Goal: Browse casually: Explore the website without a specific task or goal

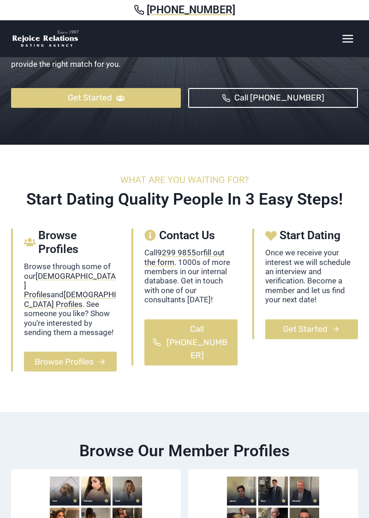
scroll to position [327, 0]
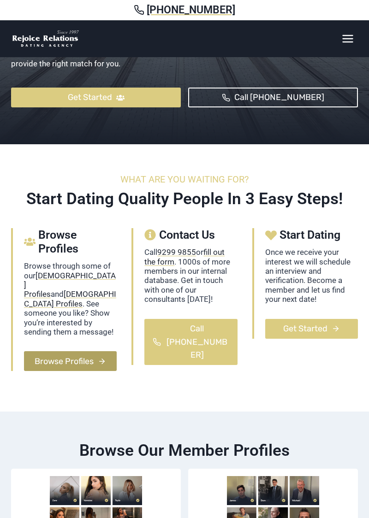
click at [61, 368] on span "Browse Profiles" at bounding box center [64, 361] width 59 height 13
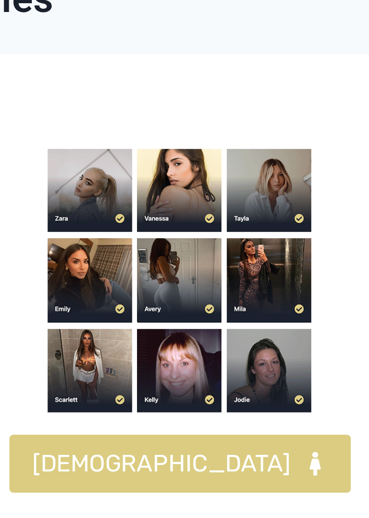
click at [104, 173] on img at bounding box center [103, 175] width 92 height 92
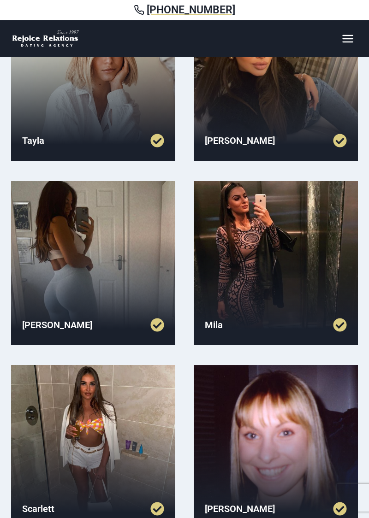
scroll to position [311, 0]
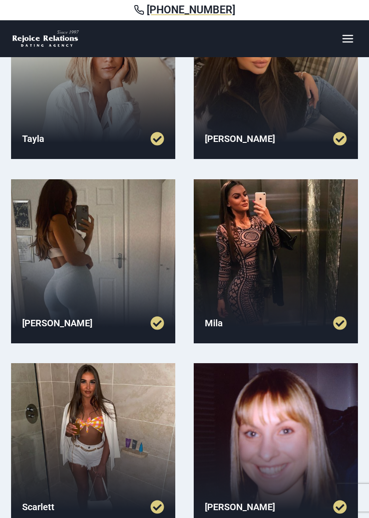
click at [61, 269] on div at bounding box center [93, 261] width 164 height 164
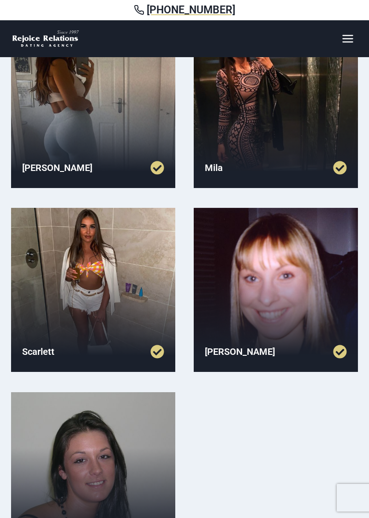
scroll to position [464, 0]
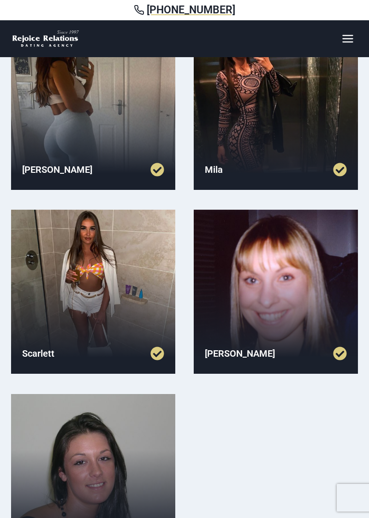
click at [58, 276] on div at bounding box center [93, 292] width 164 height 164
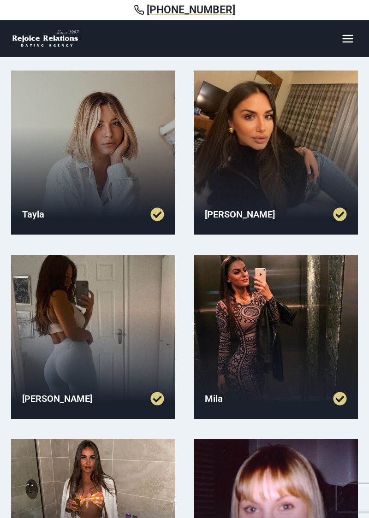
scroll to position [231, 0]
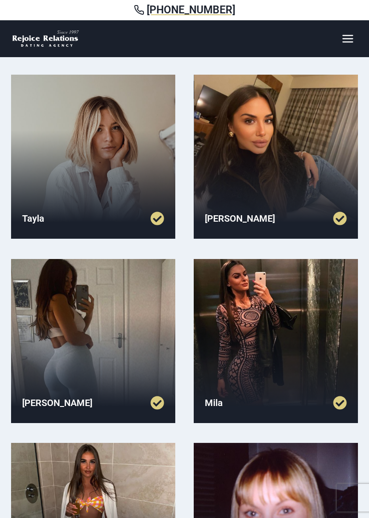
click at [253, 169] on div at bounding box center [276, 157] width 164 height 164
click at [226, 370] on div at bounding box center [276, 341] width 164 height 164
click at [44, 191] on div at bounding box center [93, 157] width 164 height 164
click at [221, 366] on div at bounding box center [276, 341] width 164 height 164
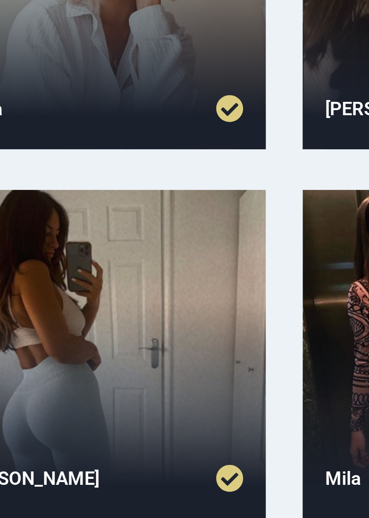
scroll to position [230, 0]
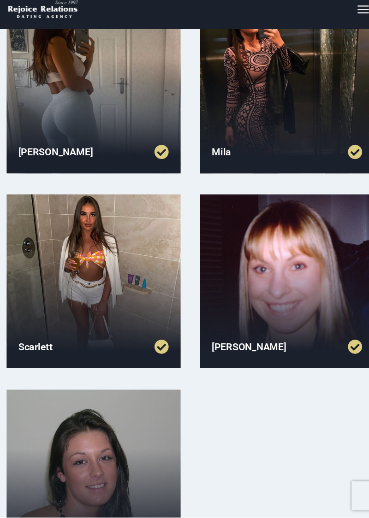
click at [265, 290] on div at bounding box center [276, 295] width 164 height 164
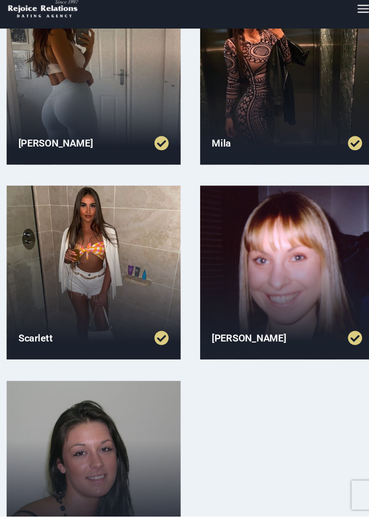
scroll to position [500, 0]
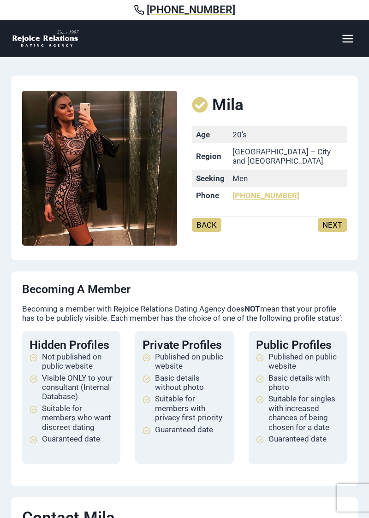
scroll to position [6, 0]
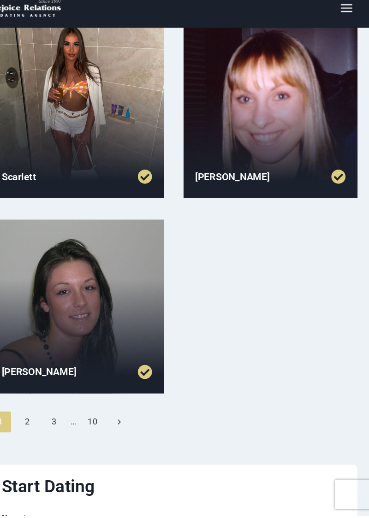
scroll to position [620, 0]
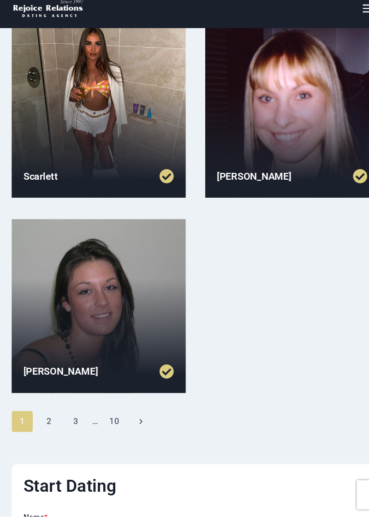
click at [66, 325] on div at bounding box center [93, 320] width 164 height 164
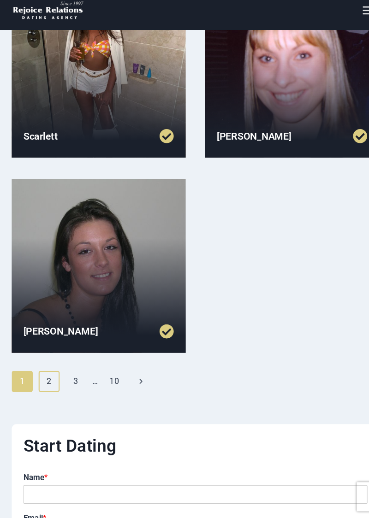
click at [47, 392] on link "2" at bounding box center [46, 388] width 20 height 19
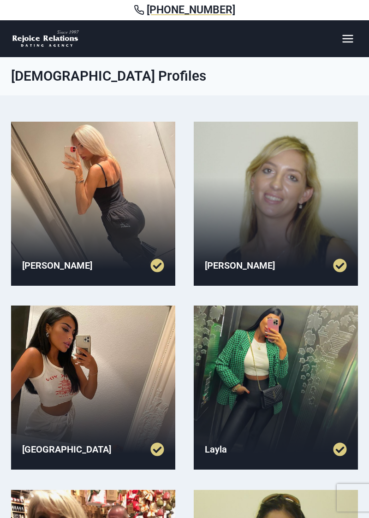
click at [43, 200] on div at bounding box center [93, 204] width 164 height 164
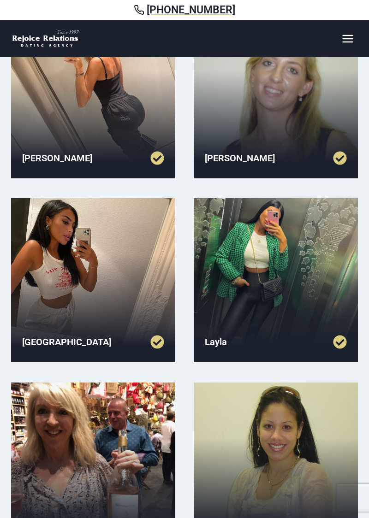
scroll to position [108, 0]
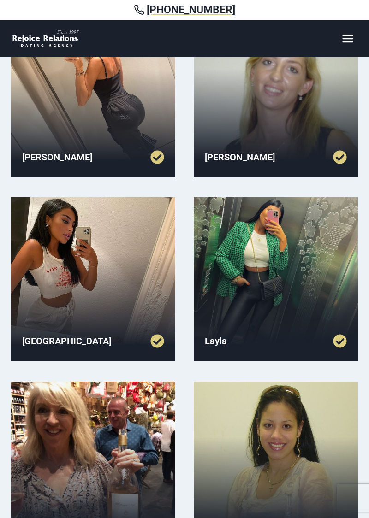
click at [57, 285] on div at bounding box center [93, 279] width 164 height 164
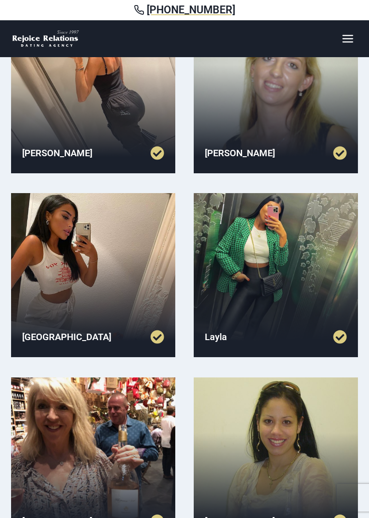
scroll to position [147, 0]
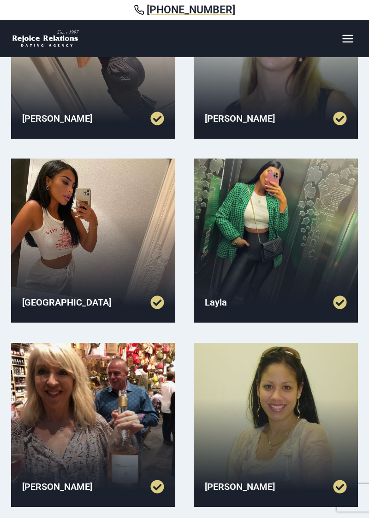
click at [221, 239] on div at bounding box center [276, 241] width 164 height 164
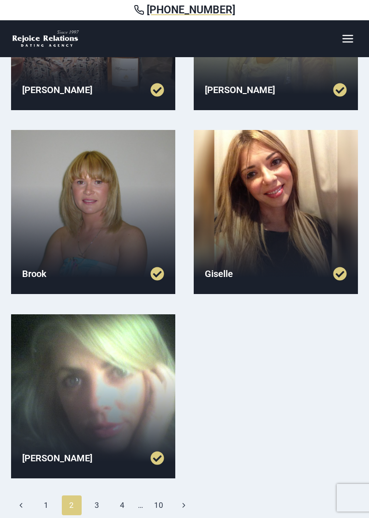
scroll to position [544, 0]
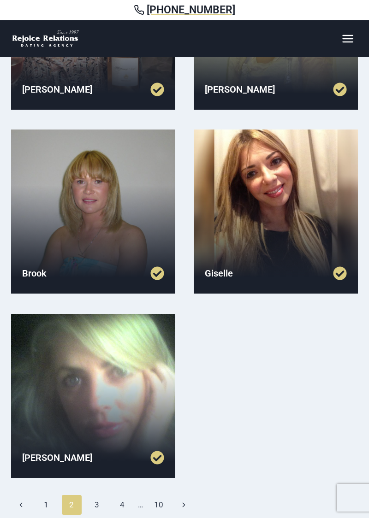
click at [244, 218] on div at bounding box center [276, 212] width 164 height 164
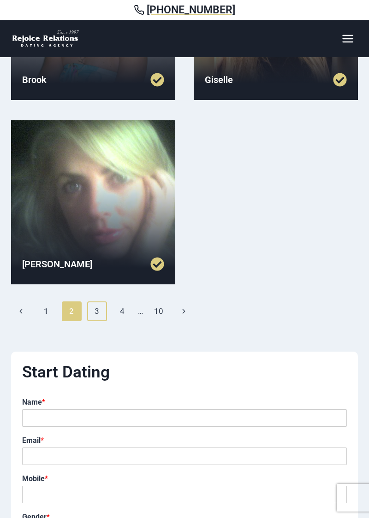
click at [97, 313] on link "3" at bounding box center [97, 310] width 20 height 19
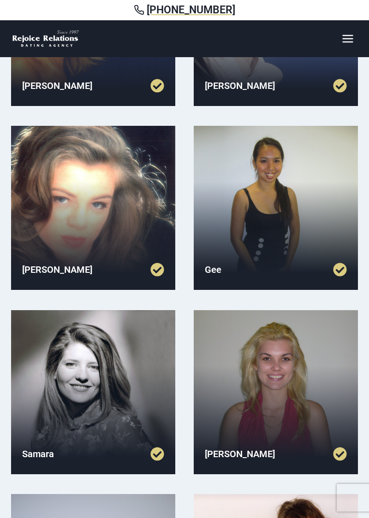
scroll to position [181, 0]
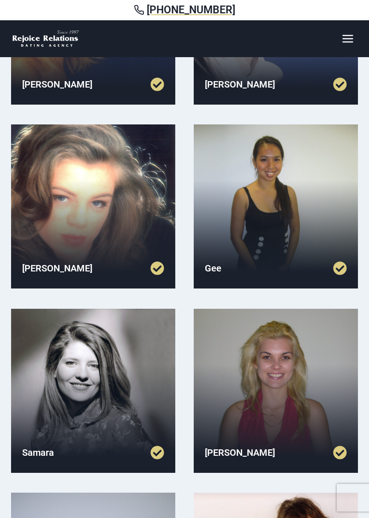
click at [52, 230] on div at bounding box center [93, 206] width 164 height 164
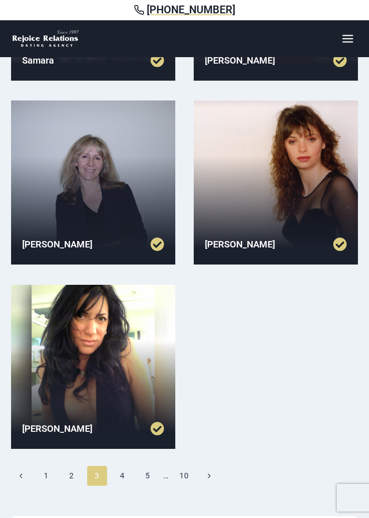
scroll to position [573, 0]
click at [240, 194] on div at bounding box center [276, 182] width 164 height 164
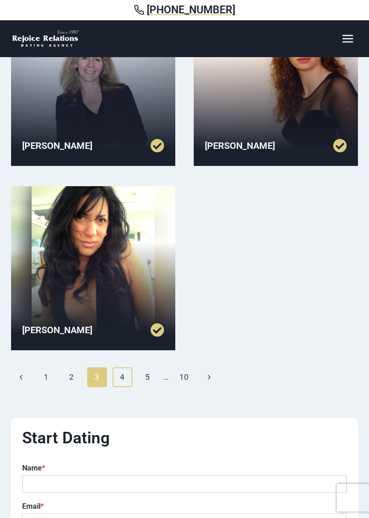
click at [124, 380] on link "4" at bounding box center [122, 376] width 20 height 19
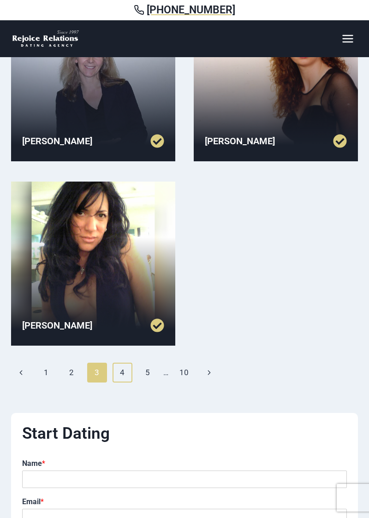
scroll to position [711, 0]
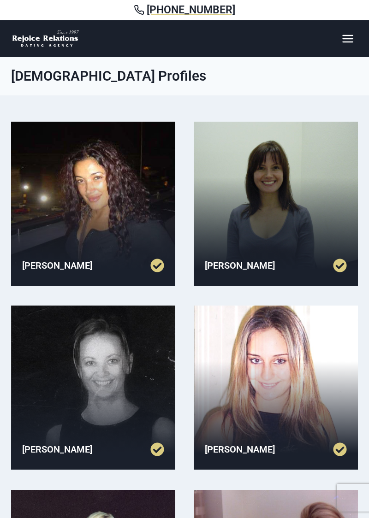
click at [257, 251] on div "Jodie" at bounding box center [276, 265] width 164 height 36
click at [253, 215] on div at bounding box center [276, 204] width 164 height 164
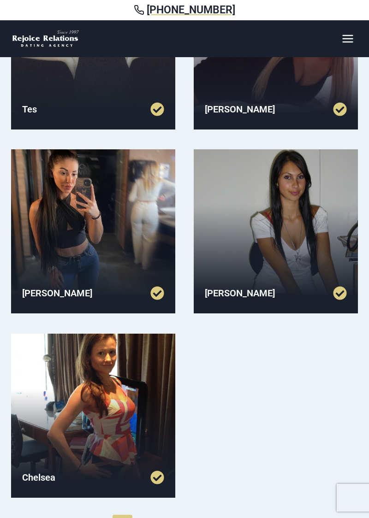
scroll to position [525, 0]
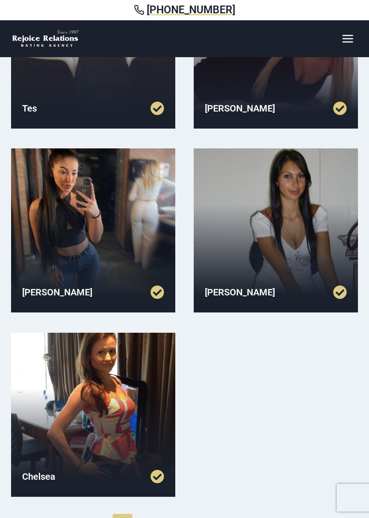
click at [265, 232] on div at bounding box center [276, 230] width 164 height 164
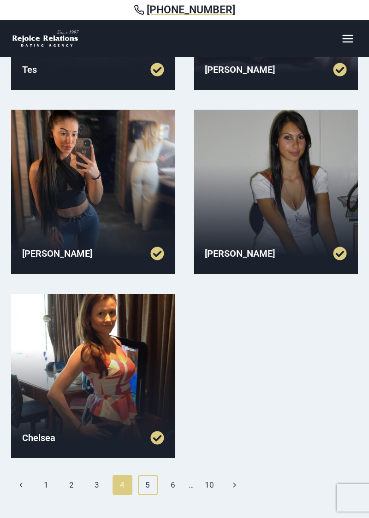
click at [150, 488] on link "5" at bounding box center [148, 484] width 20 height 19
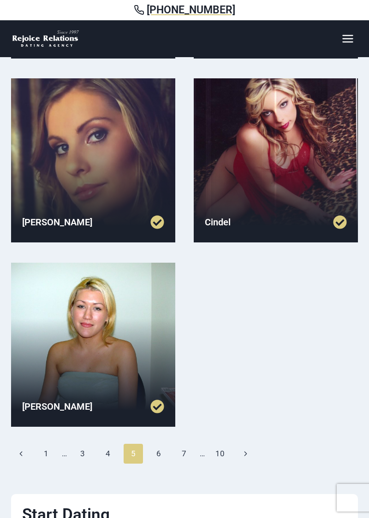
scroll to position [596, 0]
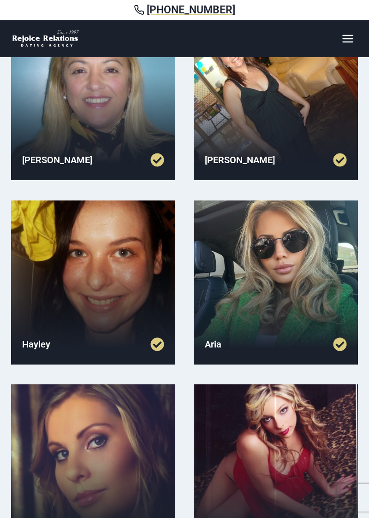
click at [259, 265] on div at bounding box center [276, 282] width 164 height 164
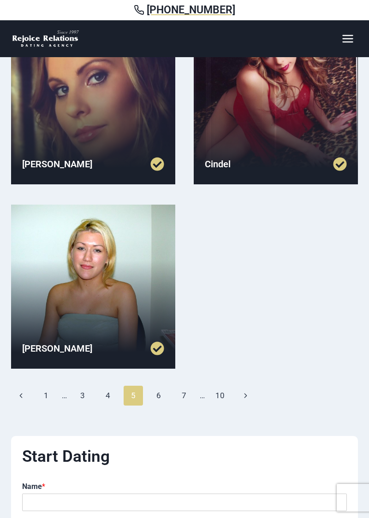
scroll to position [654, 0]
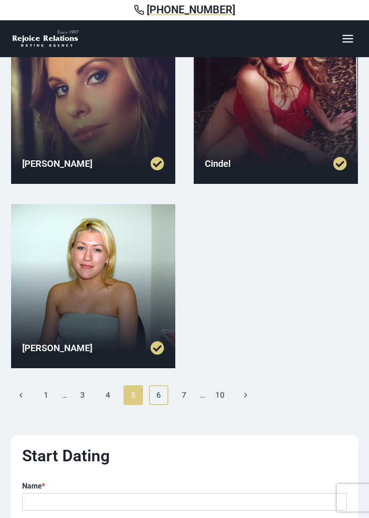
click at [161, 395] on link "6" at bounding box center [159, 394] width 20 height 19
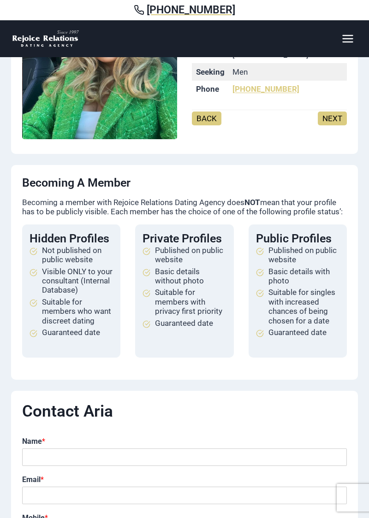
scroll to position [110, 0]
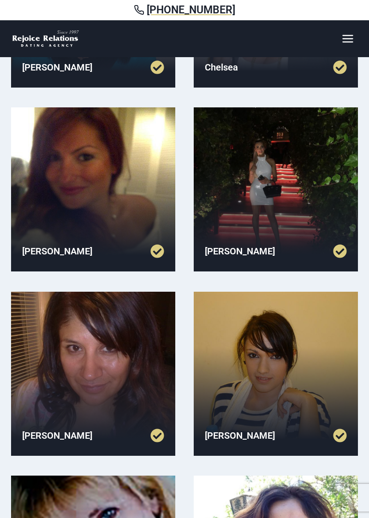
scroll to position [198, 0]
click at [247, 212] on div at bounding box center [276, 189] width 164 height 164
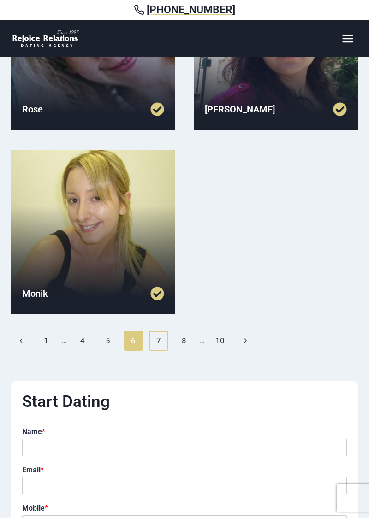
click at [158, 339] on link "7" at bounding box center [159, 340] width 20 height 19
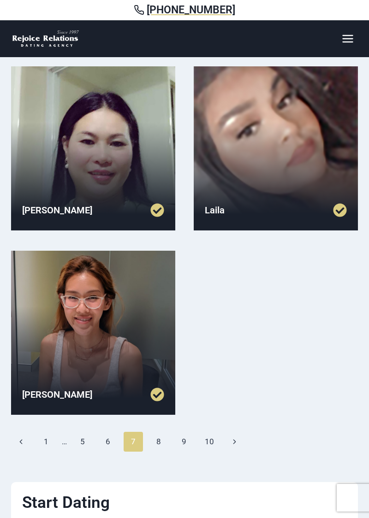
scroll to position [612, 0]
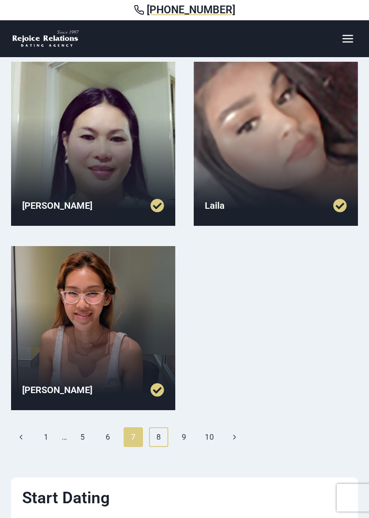
click at [159, 433] on link "8" at bounding box center [159, 436] width 20 height 19
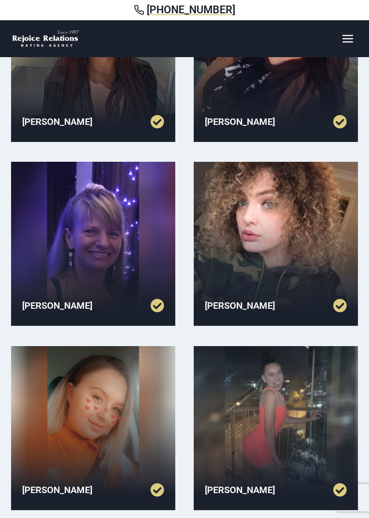
click at [258, 234] on div at bounding box center [276, 244] width 164 height 164
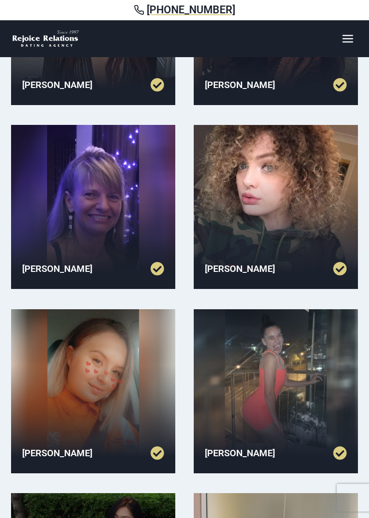
scroll to position [183, 0]
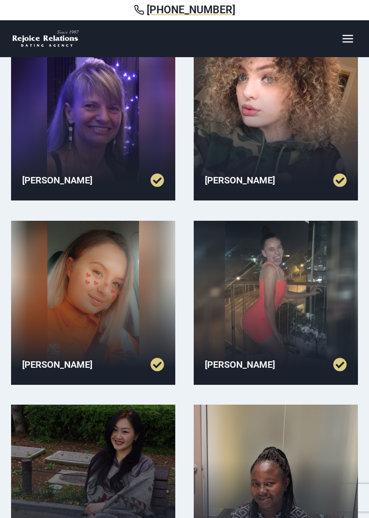
click at [256, 291] on div at bounding box center [276, 303] width 164 height 164
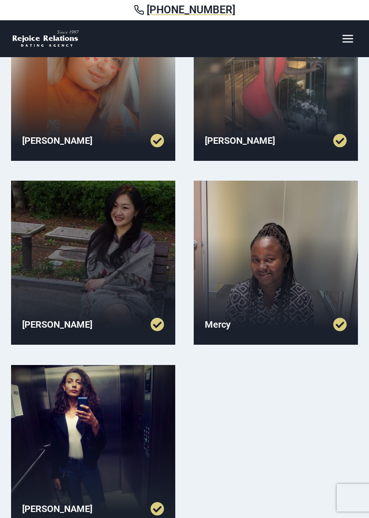
scroll to position [497, 0]
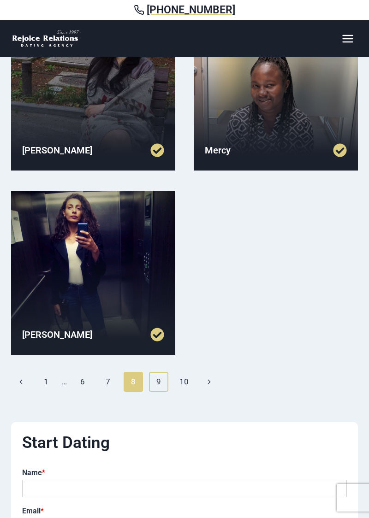
click at [159, 384] on link "9" at bounding box center [159, 381] width 20 height 19
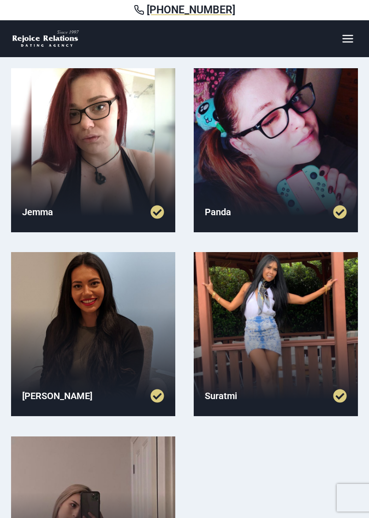
scroll to position [422, 0]
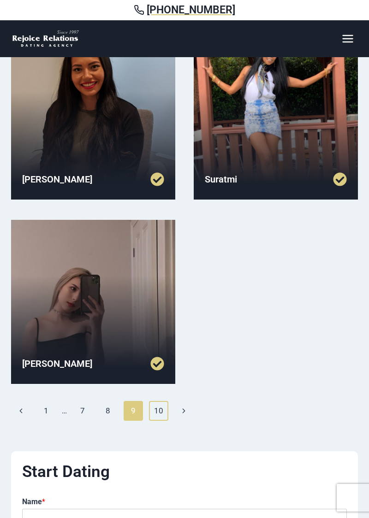
click at [163, 413] on link "10" at bounding box center [159, 410] width 20 height 19
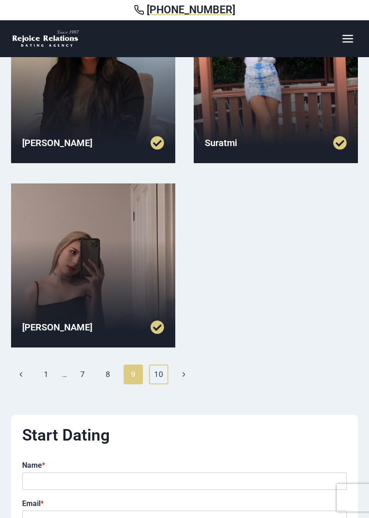
scroll to position [677, 0]
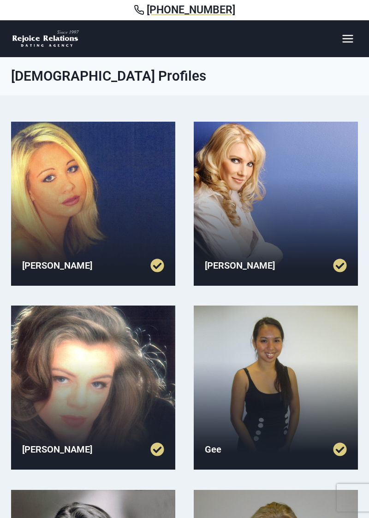
scroll to position [711, 0]
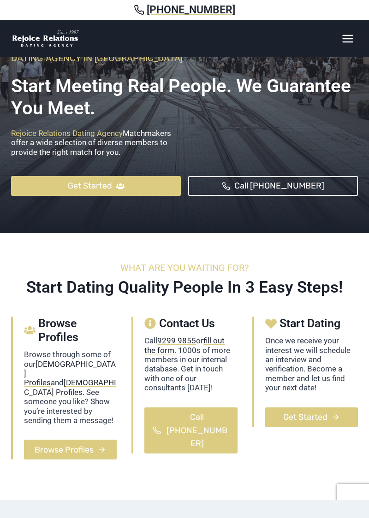
scroll to position [249, 0]
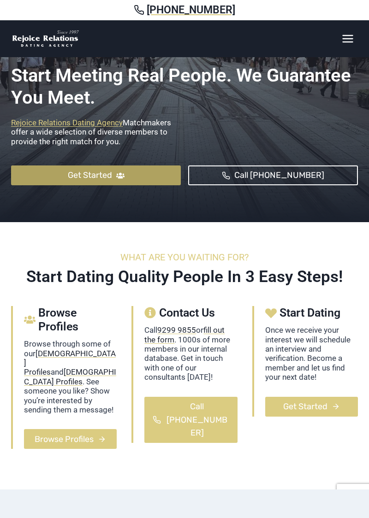
click at [84, 182] on span "Get Started" at bounding box center [90, 175] width 44 height 13
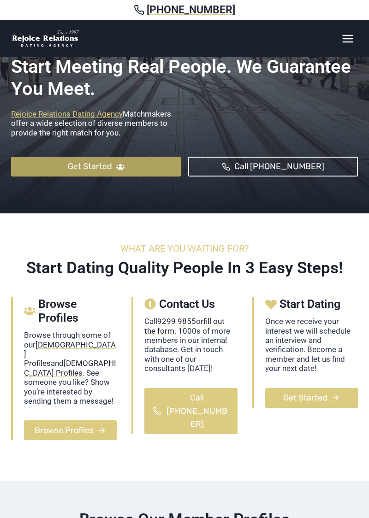
scroll to position [288, 0]
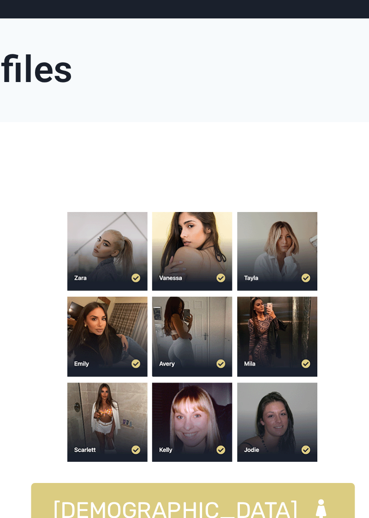
click at [70, 142] on img at bounding box center [103, 175] width 92 height 92
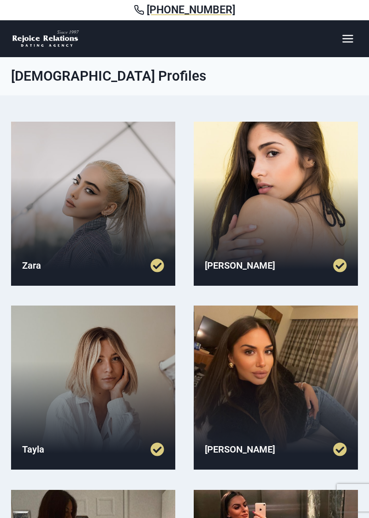
click at [46, 213] on div at bounding box center [93, 204] width 164 height 164
